Goal: Task Accomplishment & Management: Complete application form

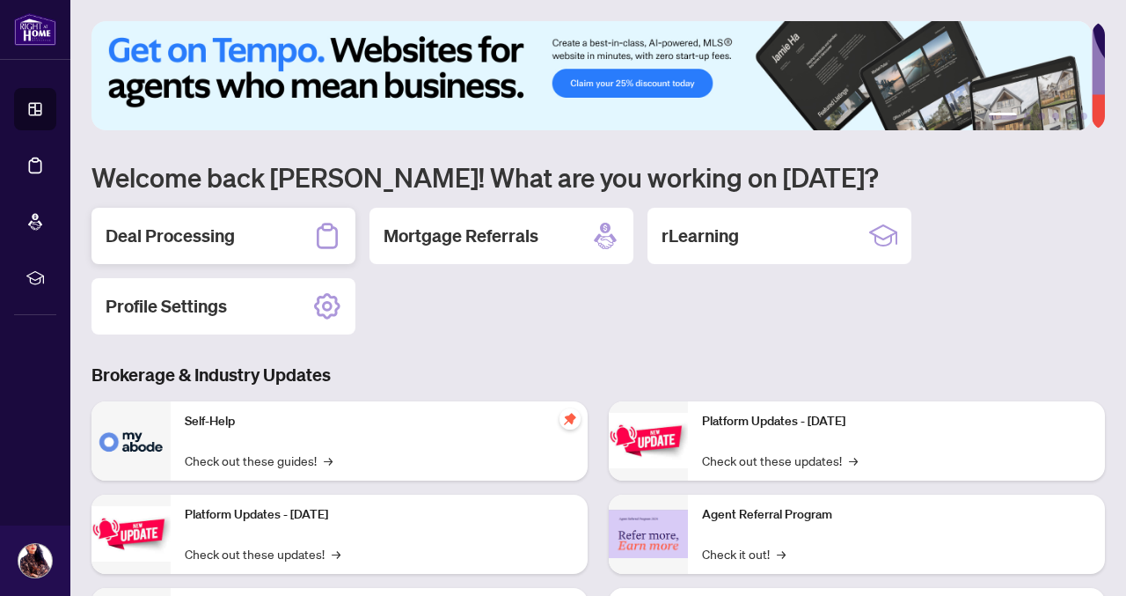
click at [197, 231] on h2 "Deal Processing" at bounding box center [170, 236] width 129 height 25
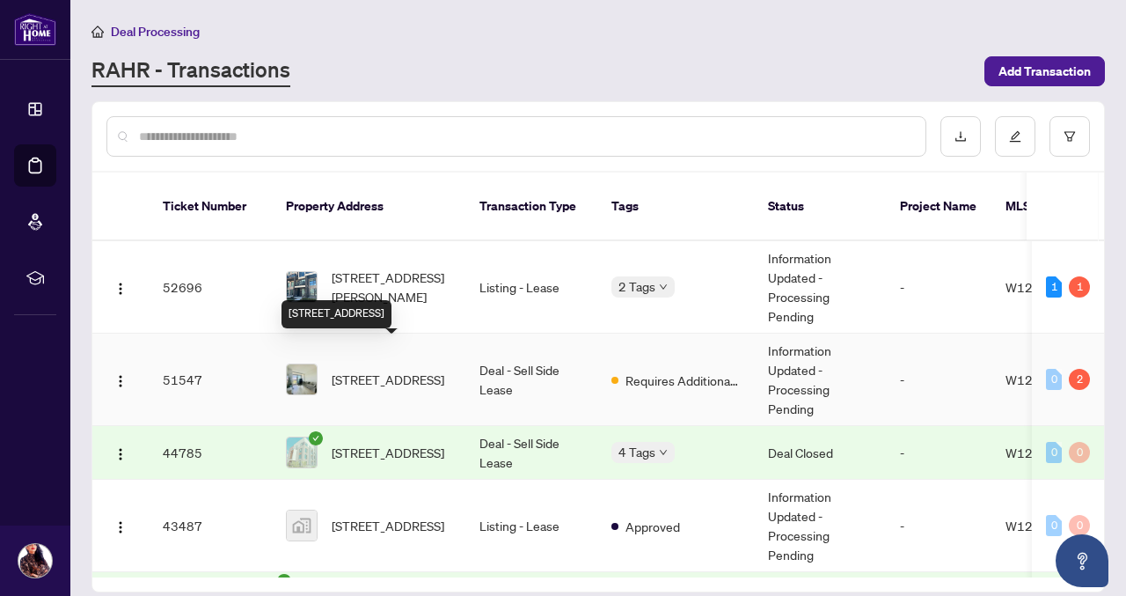
click at [363, 370] on span "[STREET_ADDRESS]" at bounding box center [388, 379] width 113 height 19
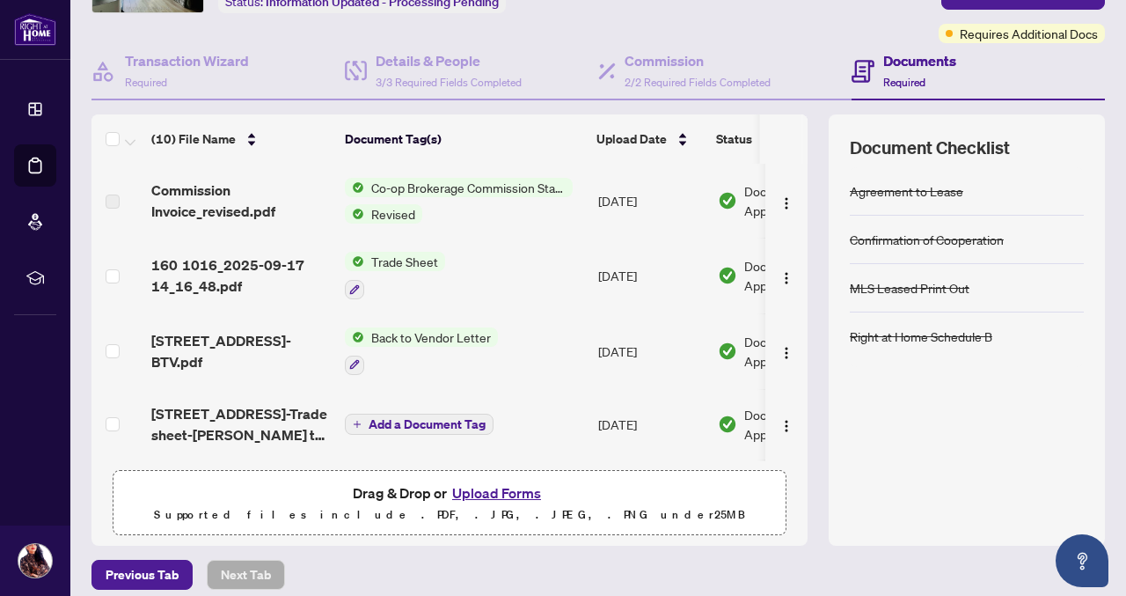
scroll to position [138, 0]
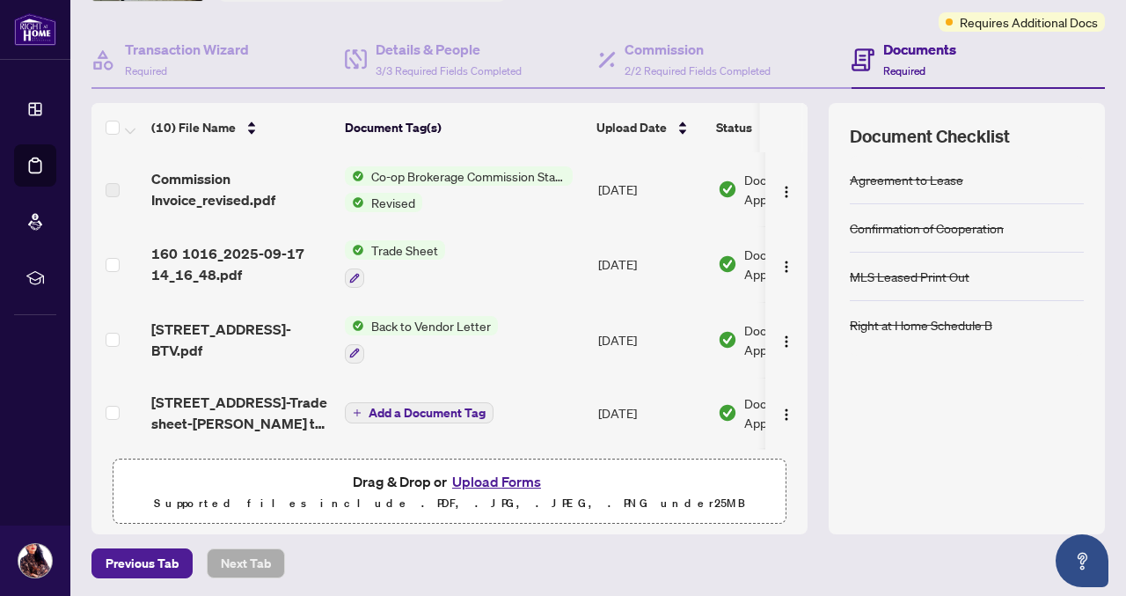
click at [480, 480] on button "Upload Forms" at bounding box center [496, 481] width 99 height 23
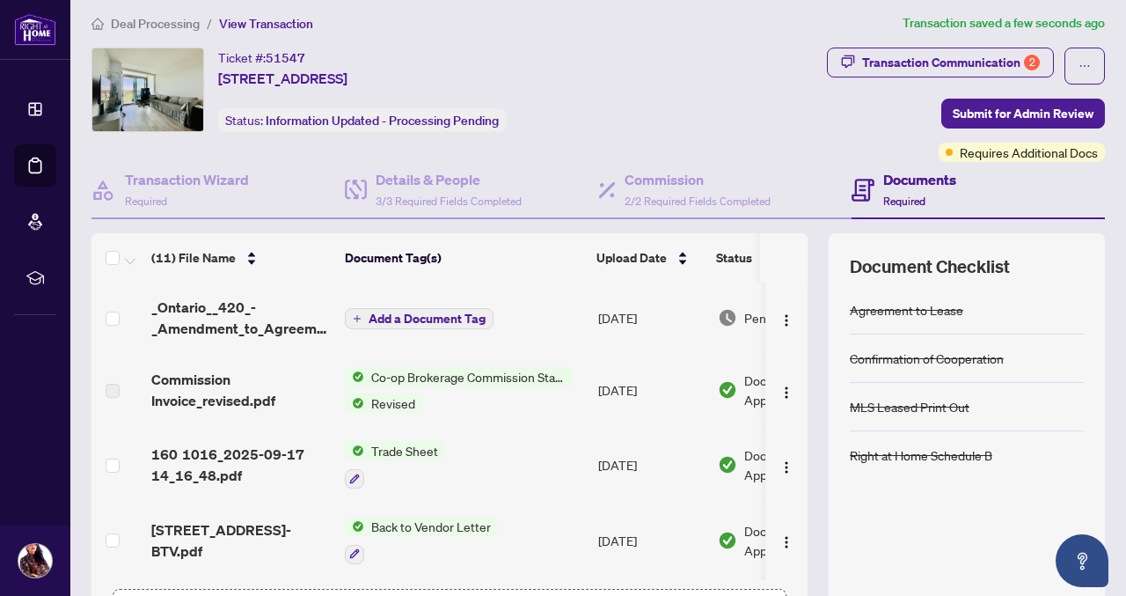
scroll to position [0, 0]
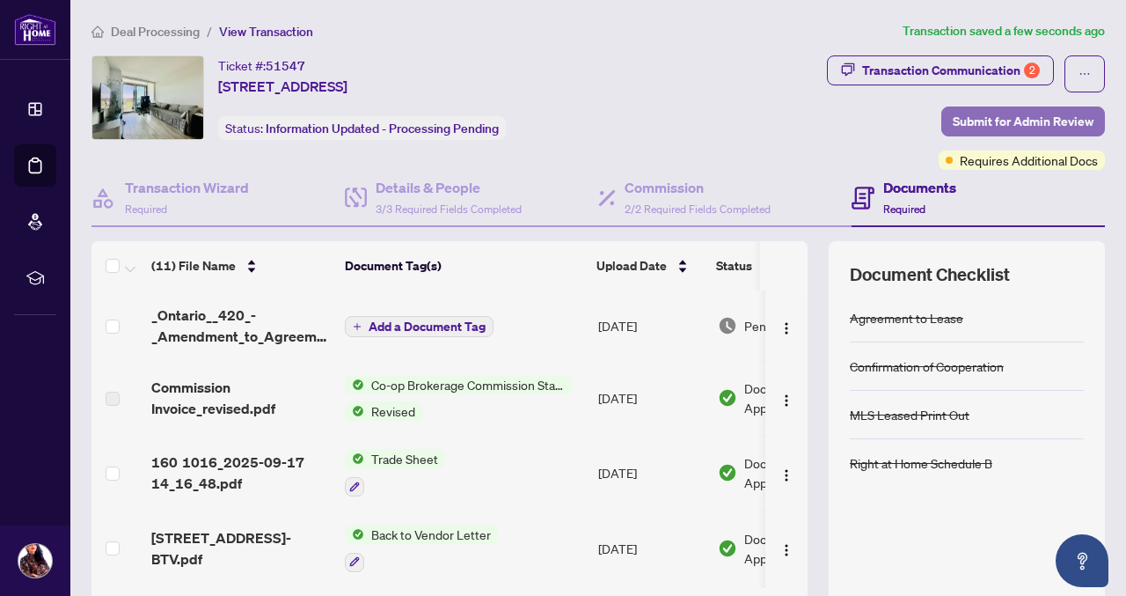
click at [1000, 117] on span "Submit for Admin Review" at bounding box center [1023, 121] width 141 height 28
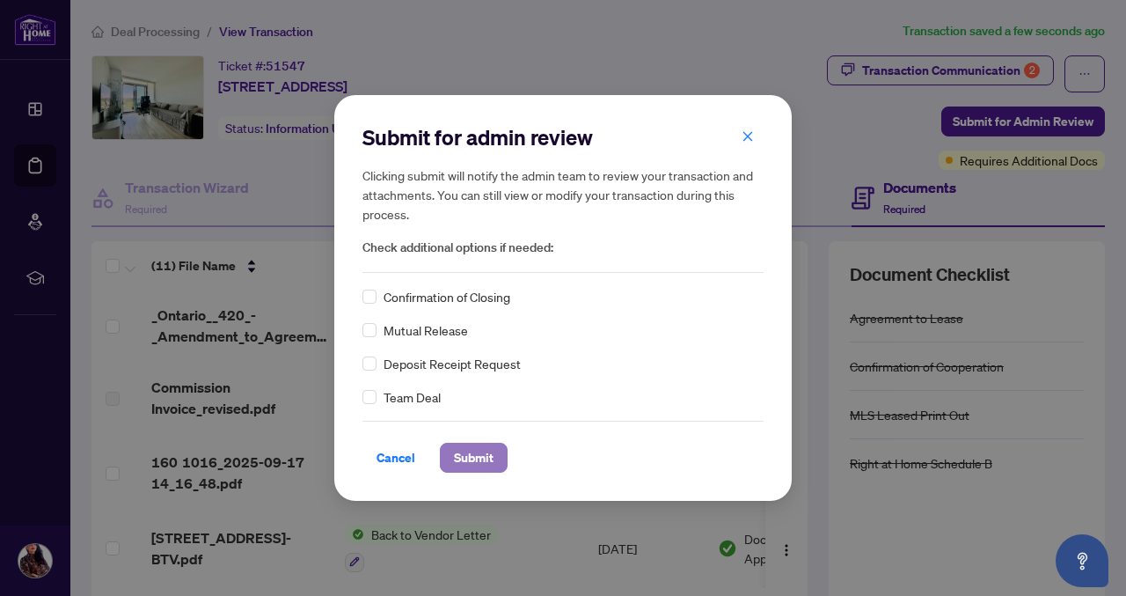
click at [487, 459] on span "Submit" at bounding box center [474, 457] width 40 height 28
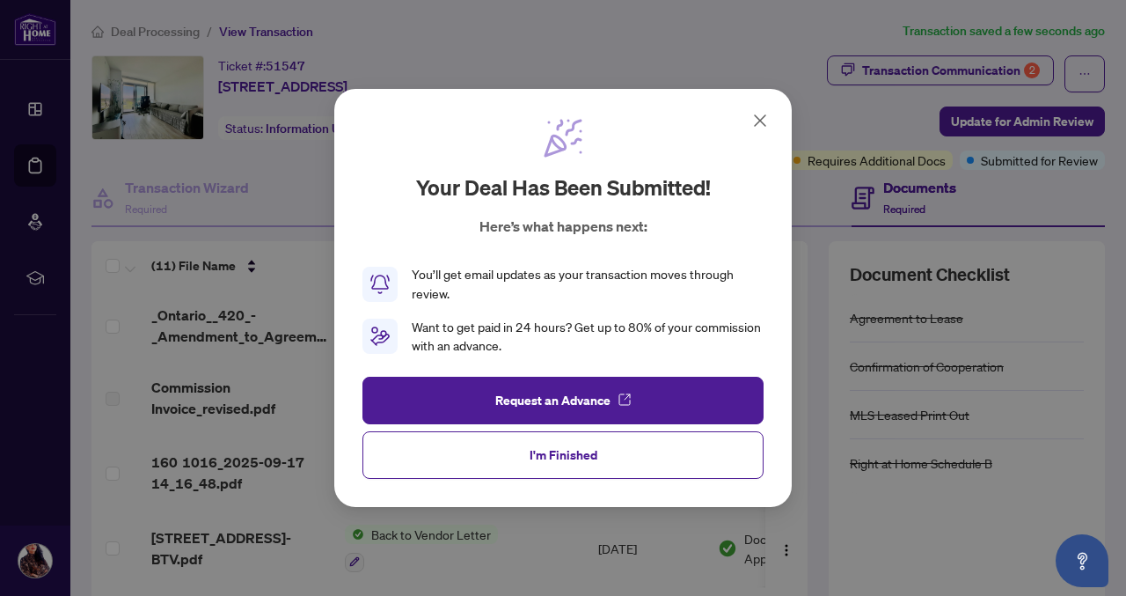
click at [769, 122] on icon at bounding box center [760, 120] width 21 height 21
